Goal: Transaction & Acquisition: Download file/media

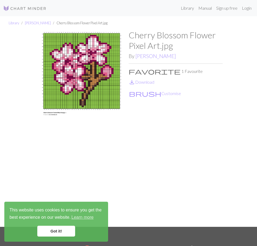
click at [88, 81] on img at bounding box center [82, 128] width 94 height 197
click at [55, 228] on link "Got it!" at bounding box center [56, 231] width 38 height 11
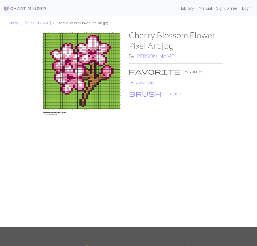
click at [85, 83] on img at bounding box center [82, 128] width 94 height 197
click at [77, 70] on img at bounding box center [82, 128] width 94 height 197
click at [144, 82] on link "save_alt Download" at bounding box center [142, 81] width 26 height 5
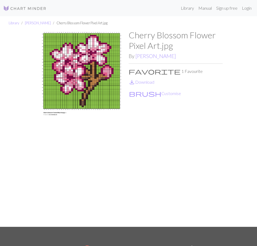
click at [98, 68] on img at bounding box center [82, 128] width 94 height 197
click at [100, 67] on img at bounding box center [82, 128] width 94 height 197
